Goal: Navigation & Orientation: Find specific page/section

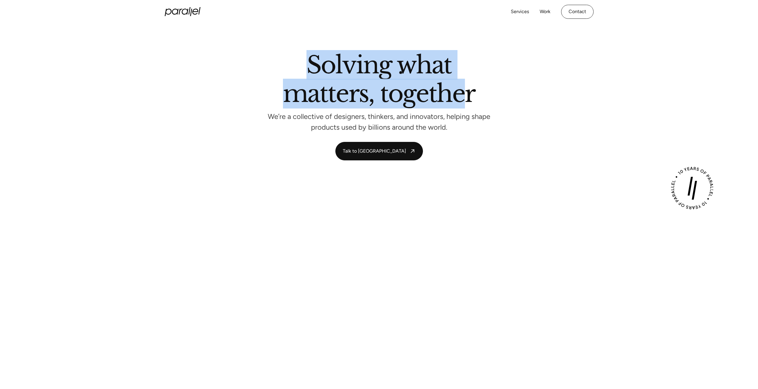
drag, startPoint x: 304, startPoint y: 50, endPoint x: 479, endPoint y: 100, distance: 182.1
click at [472, 92] on section "Solving what matters, together We’re a collective of designers, thinkers, and i…" at bounding box center [379, 107] width 758 height 166
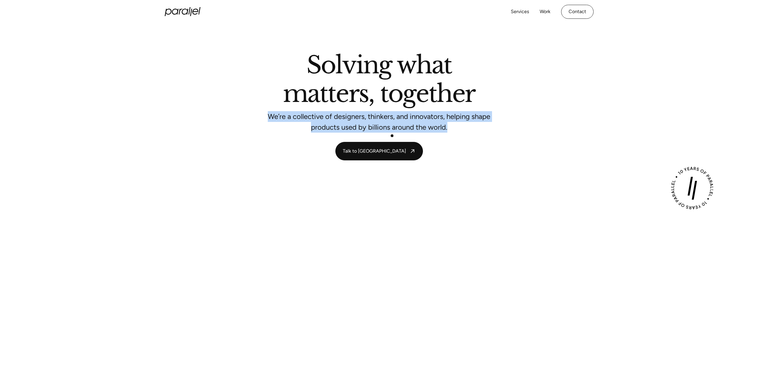
drag, startPoint x: 301, startPoint y: 122, endPoint x: 472, endPoint y: 147, distance: 173.6
click at [470, 146] on div "Solving what matters, together We’re a collective of designers, thinkers, and i…" at bounding box center [379, 106] width 405 height 107
click at [206, 163] on section "Solving what matters, together We’re a collective of designers, thinkers, and i…" at bounding box center [379, 107] width 758 height 166
click at [184, 12] on icon at bounding box center [183, 11] width 36 height 9
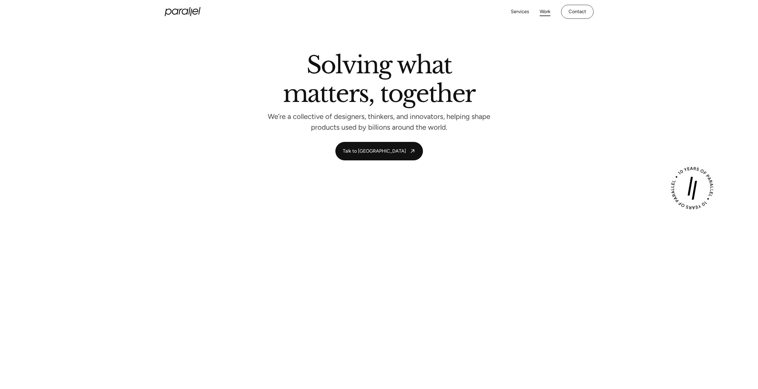
click at [543, 10] on link "Work" at bounding box center [544, 11] width 11 height 9
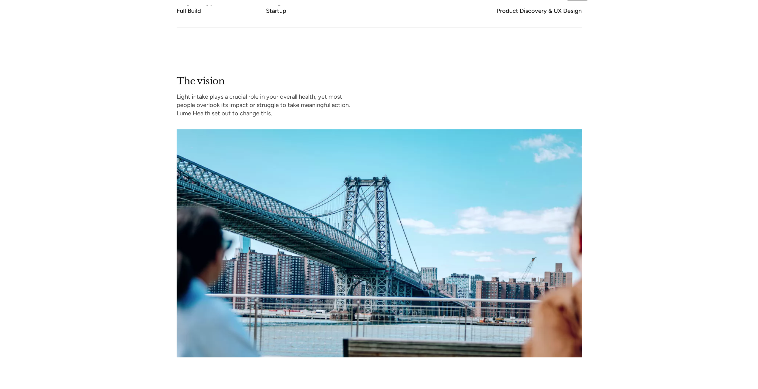
scroll to position [397, 0]
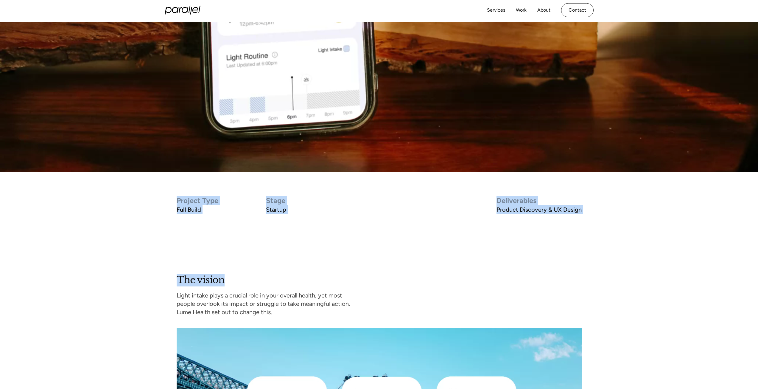
drag, startPoint x: 195, startPoint y: 213, endPoint x: 244, endPoint y: 236, distance: 54.9
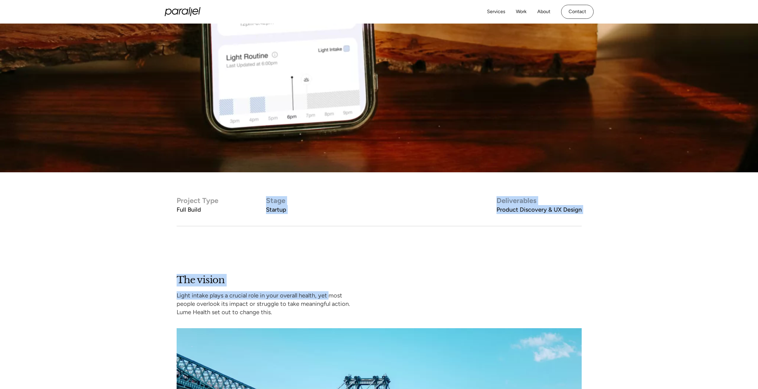
drag, startPoint x: 286, startPoint y: 214, endPoint x: 334, endPoint y: 237, distance: 53.0
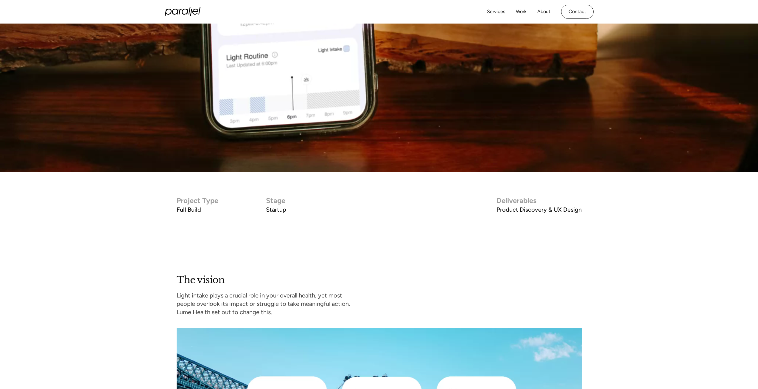
drag, startPoint x: 472, startPoint y: 209, endPoint x: 645, endPoint y: 266, distance: 181.5
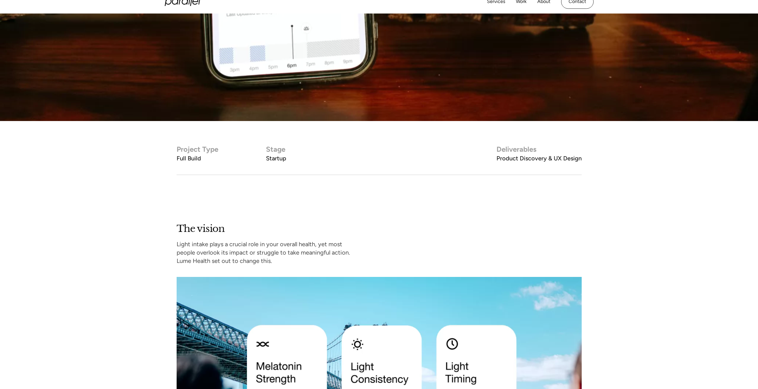
scroll to position [496, 0]
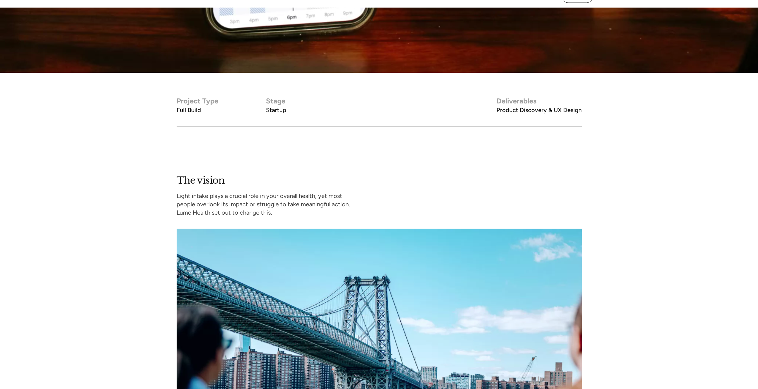
click at [446, 194] on div "The vision Light intake plays a crucial role in your overall health, yet most p…" at bounding box center [379, 315] width 405 height 282
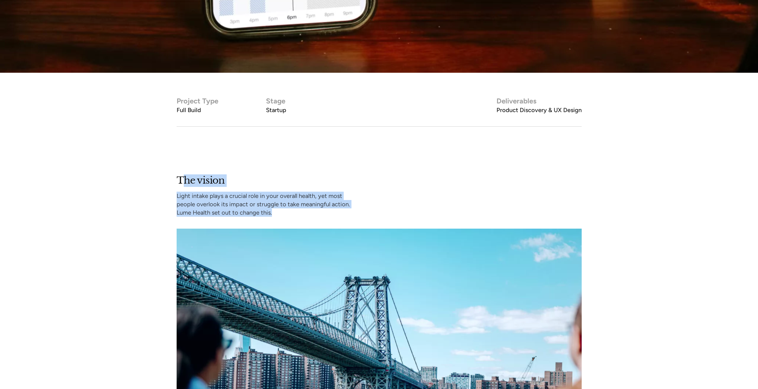
drag, startPoint x: 183, startPoint y: 169, endPoint x: 281, endPoint y: 222, distance: 111.5
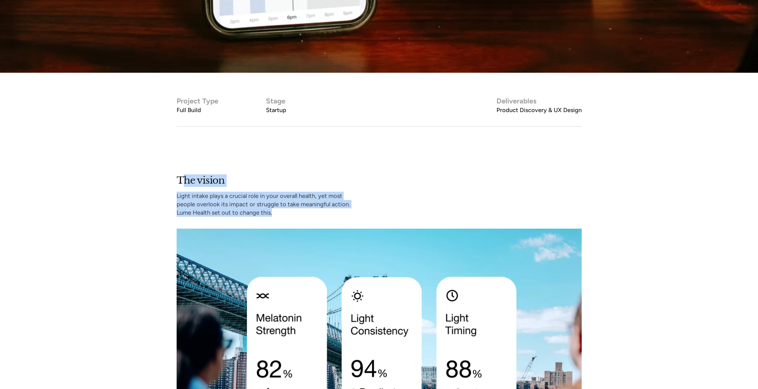
click at [294, 221] on section "The vision Light intake plays a crucial role in your overall health, yet most p…" at bounding box center [379, 303] width 758 height 353
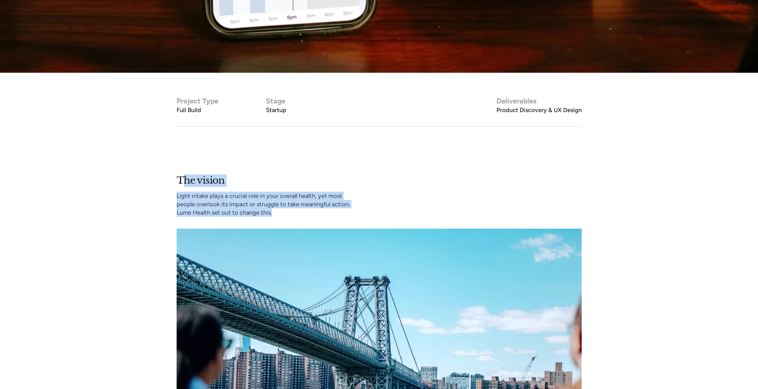
click at [152, 199] on div "The vision Light intake plays a crucial role in your overall health, yet most p…" at bounding box center [379, 315] width 758 height 282
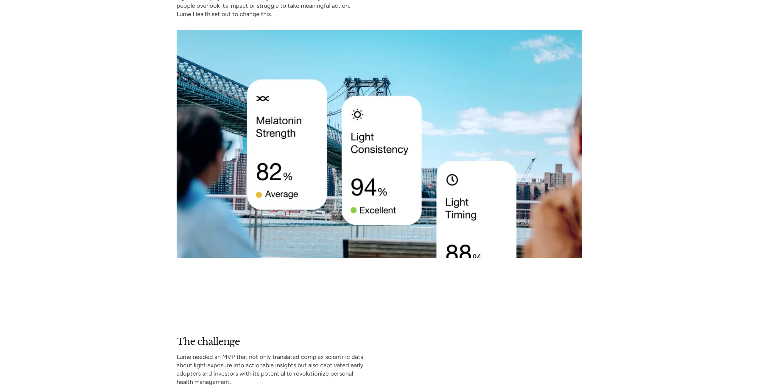
click at [145, 200] on div "The vision Light intake plays a crucial role in your overall health, yet most p…" at bounding box center [379, 117] width 758 height 282
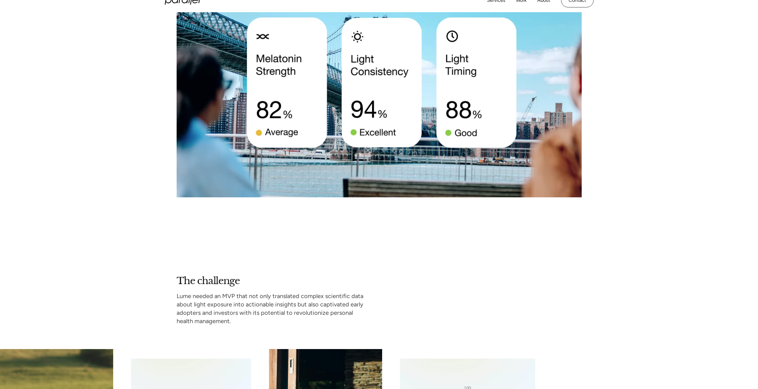
scroll to position [794, 0]
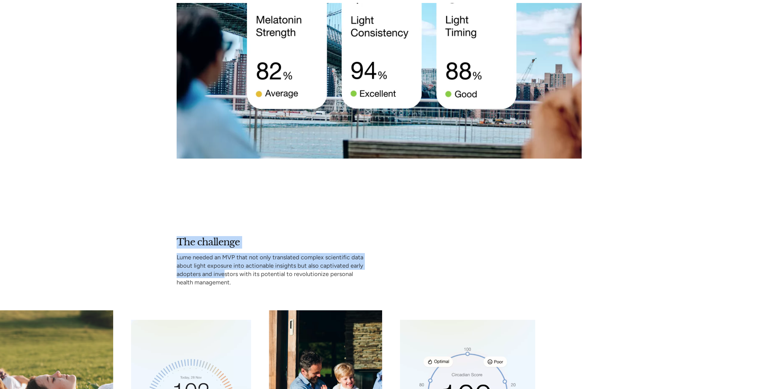
drag, startPoint x: 214, startPoint y: 259, endPoint x: 224, endPoint y: 271, distance: 15.2
click at [223, 271] on section "The challenge Lume needed an MVP that not only translated complex scientific da…" at bounding box center [379, 356] width 758 height 349
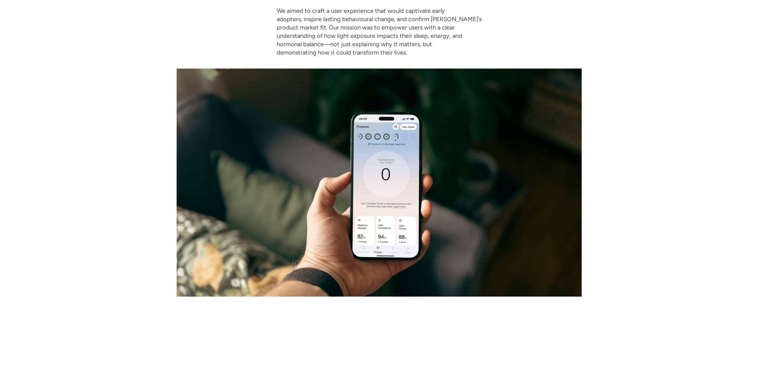
scroll to position [1588, 0]
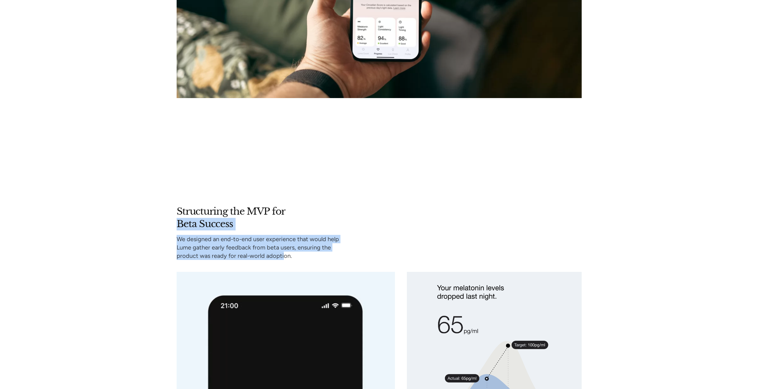
drag, startPoint x: 169, startPoint y: 220, endPoint x: 285, endPoint y: 255, distance: 121.7
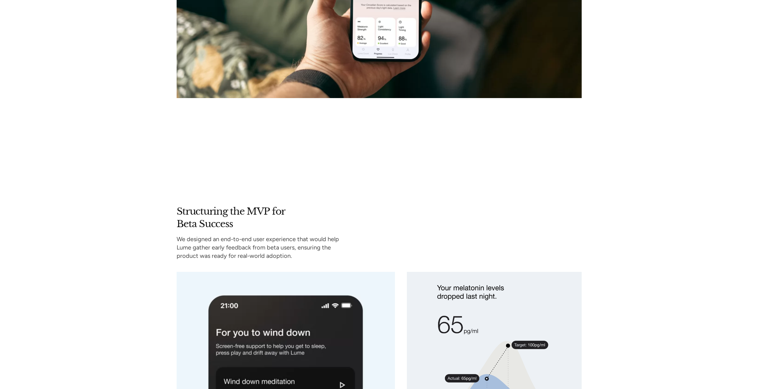
click at [204, 214] on h2 "Structuring the MVP for Beta Success" at bounding box center [255, 217] width 157 height 25
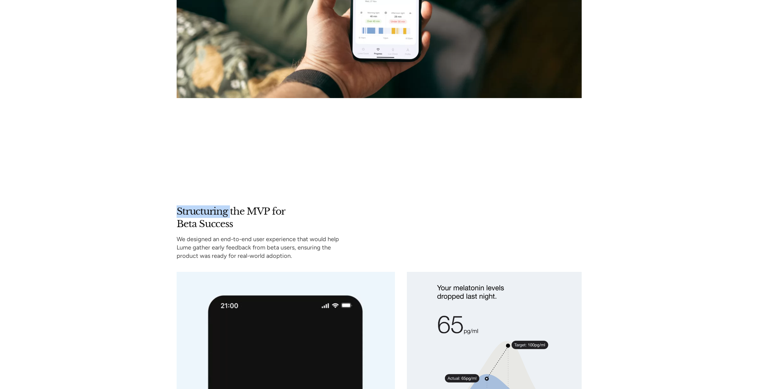
click at [204, 214] on h2 "Structuring the MVP for Beta Success" at bounding box center [255, 217] width 157 height 25
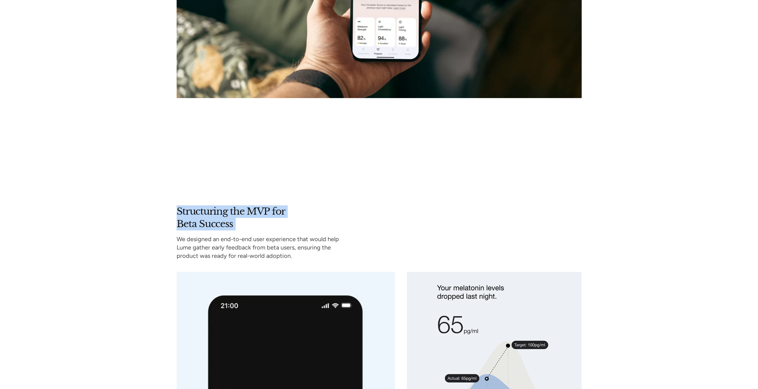
click at [204, 214] on h2 "Structuring the MVP for Beta Success" at bounding box center [255, 217] width 157 height 25
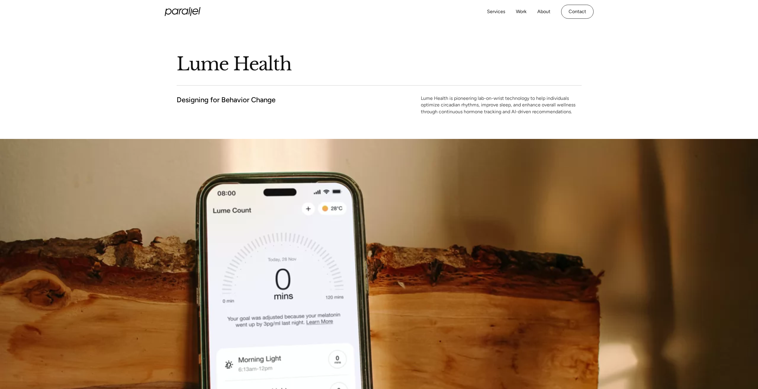
scroll to position [0, 0]
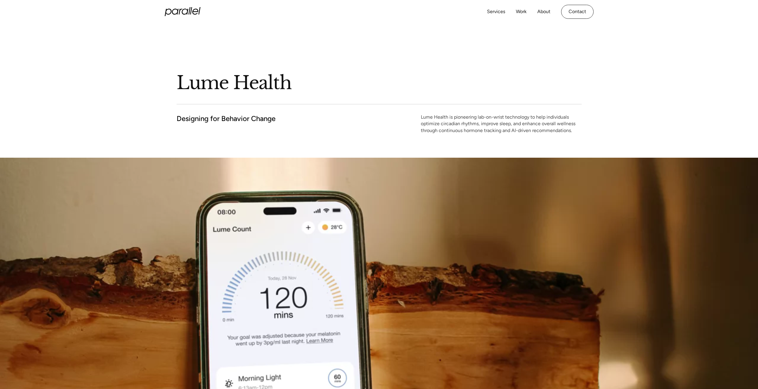
click at [174, 10] on icon "home" at bounding box center [183, 11] width 36 height 9
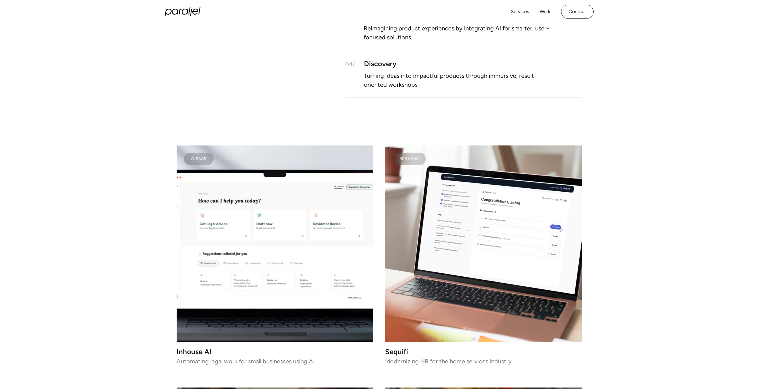
scroll to position [281, 0]
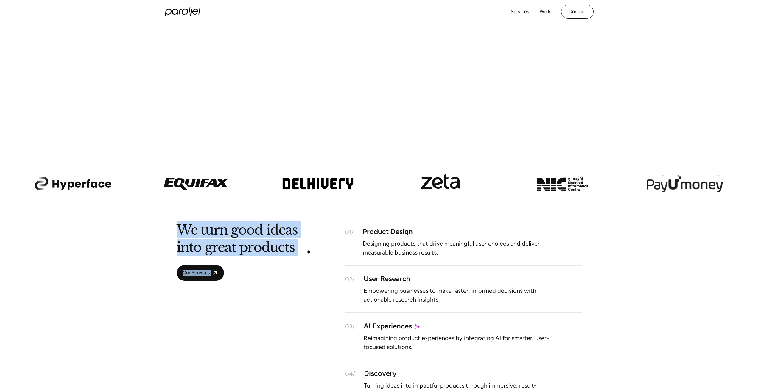
drag, startPoint x: 165, startPoint y: 227, endPoint x: 326, endPoint y: 255, distance: 163.1
click at [328, 254] on div "We turn good ideas into great products Our Services 01/ Product Design Designin…" at bounding box center [379, 316] width 758 height 182
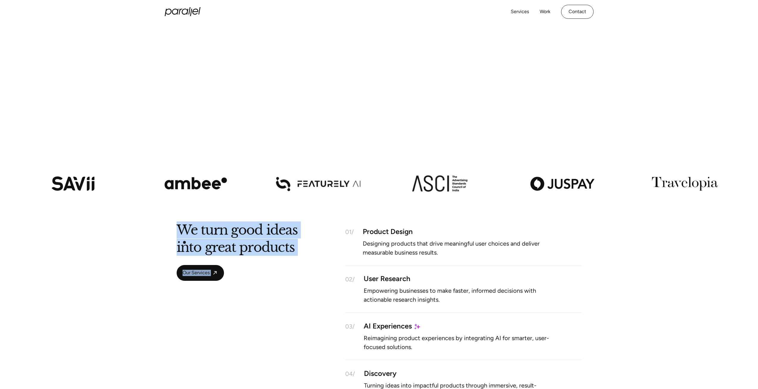
click at [186, 238] on h2 "We turn good ideas into great products" at bounding box center [237, 240] width 121 height 30
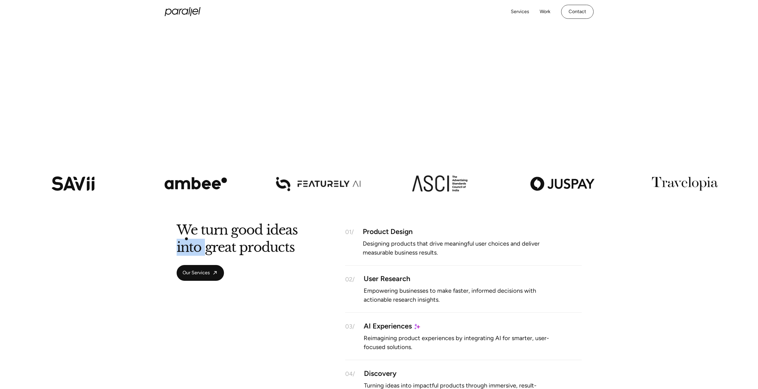
click at [186, 238] on h2 "We turn good ideas into great products" at bounding box center [237, 240] width 121 height 30
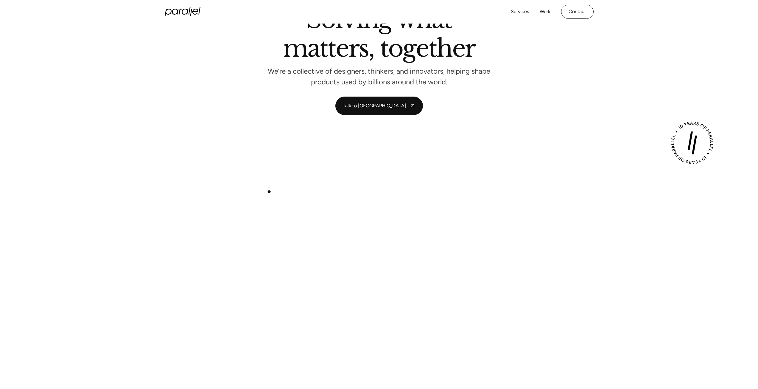
scroll to position [99, 0]
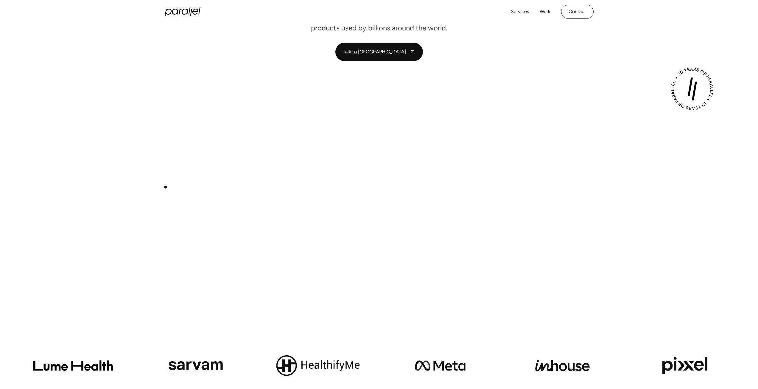
click at [143, 182] on div "Play with Sound" at bounding box center [379, 205] width 758 height 228
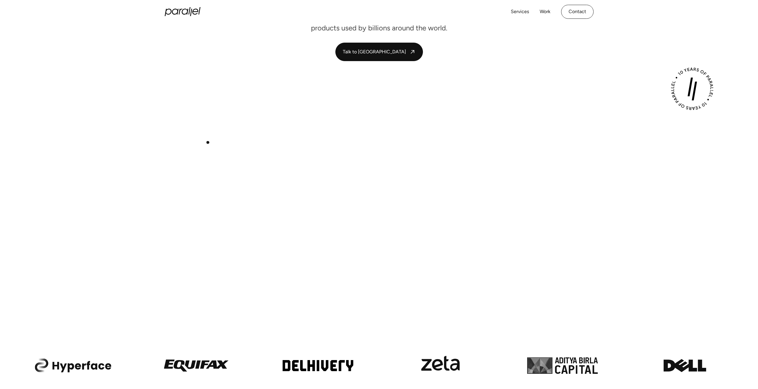
click at [134, 147] on div "Play with Sound" at bounding box center [379, 205] width 758 height 228
